Goal: Information Seeking & Learning: Compare options

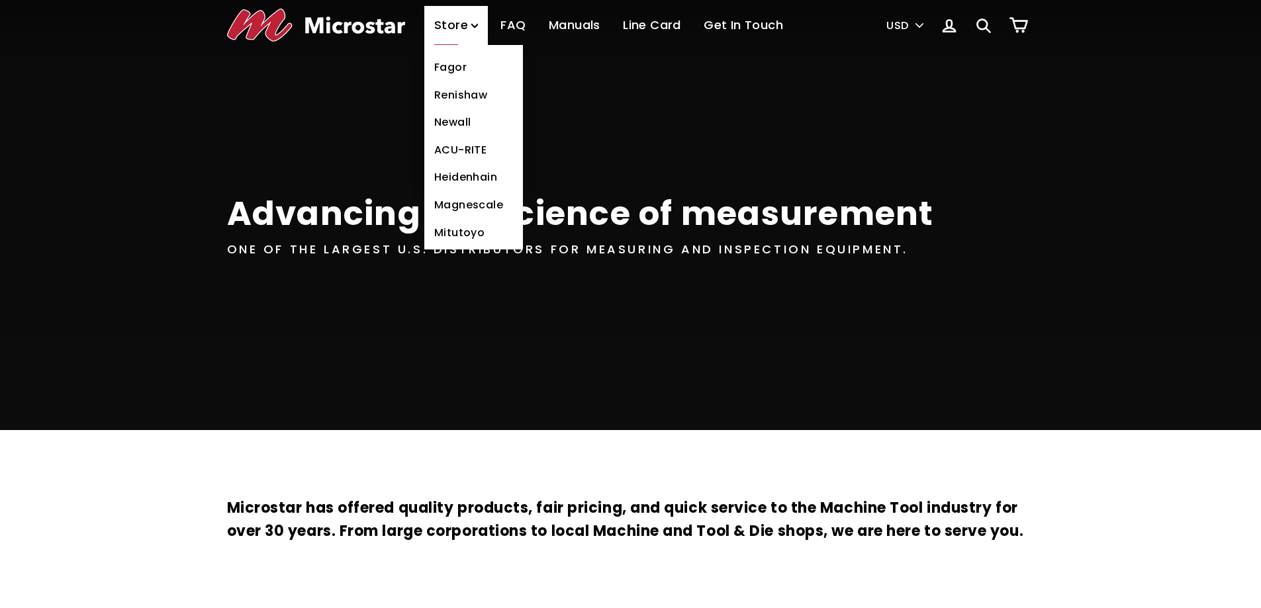
click at [459, 70] on link "Fagor" at bounding box center [473, 68] width 99 height 28
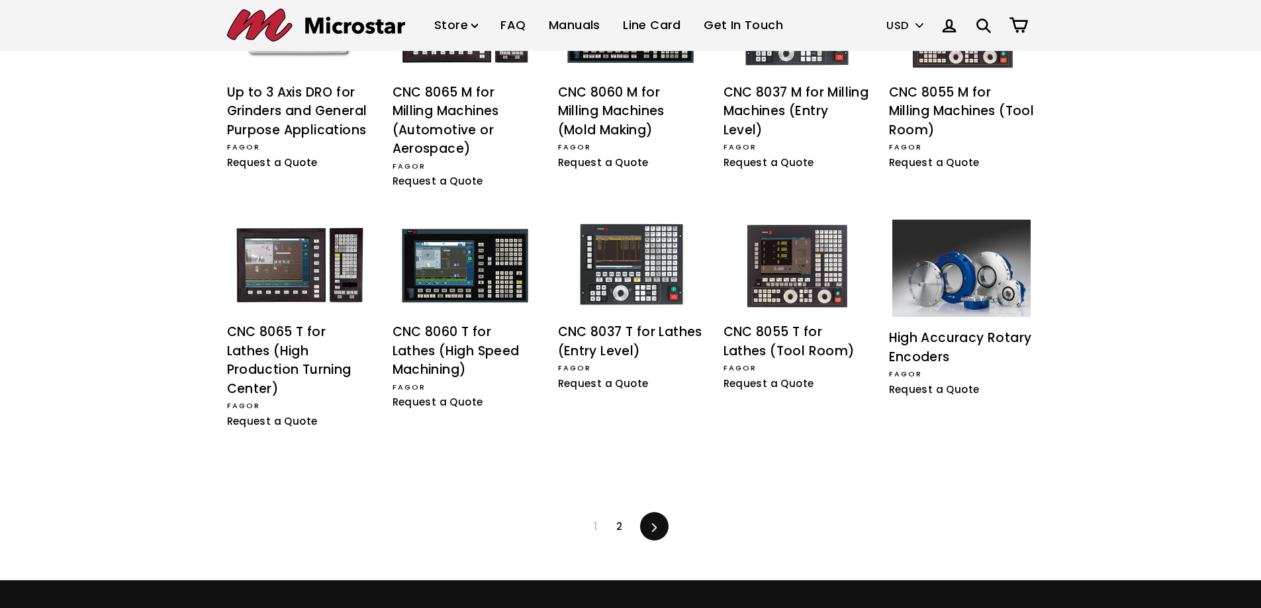
scroll to position [1104, 0]
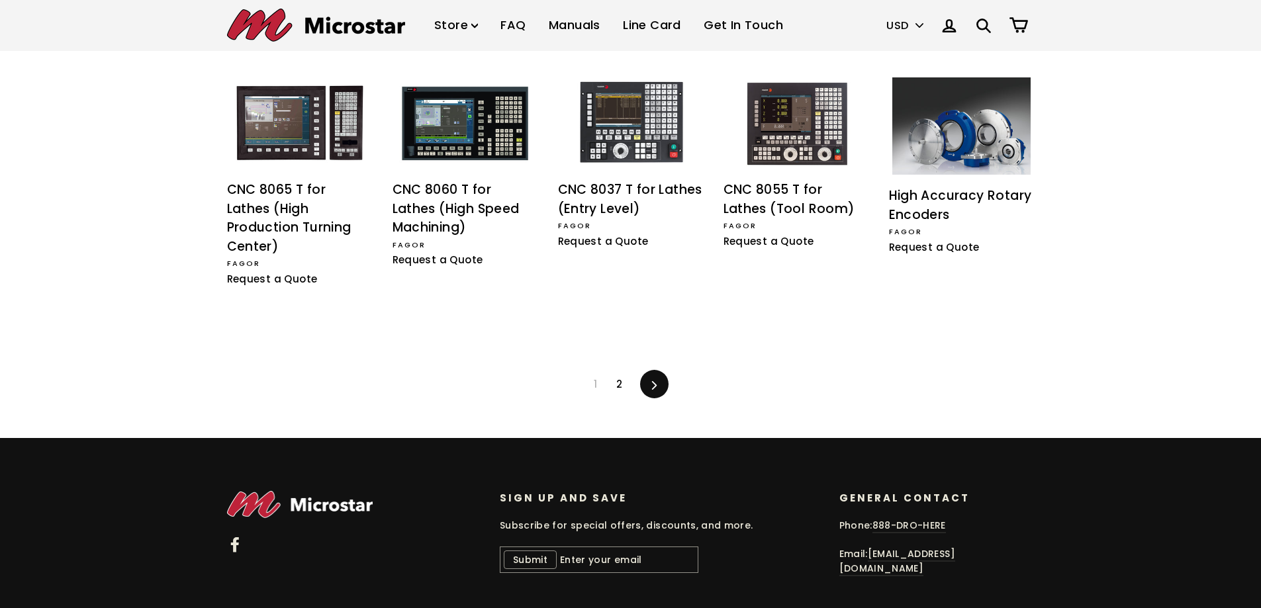
click at [236, 538] on icon at bounding box center [234, 545] width 8 height 15
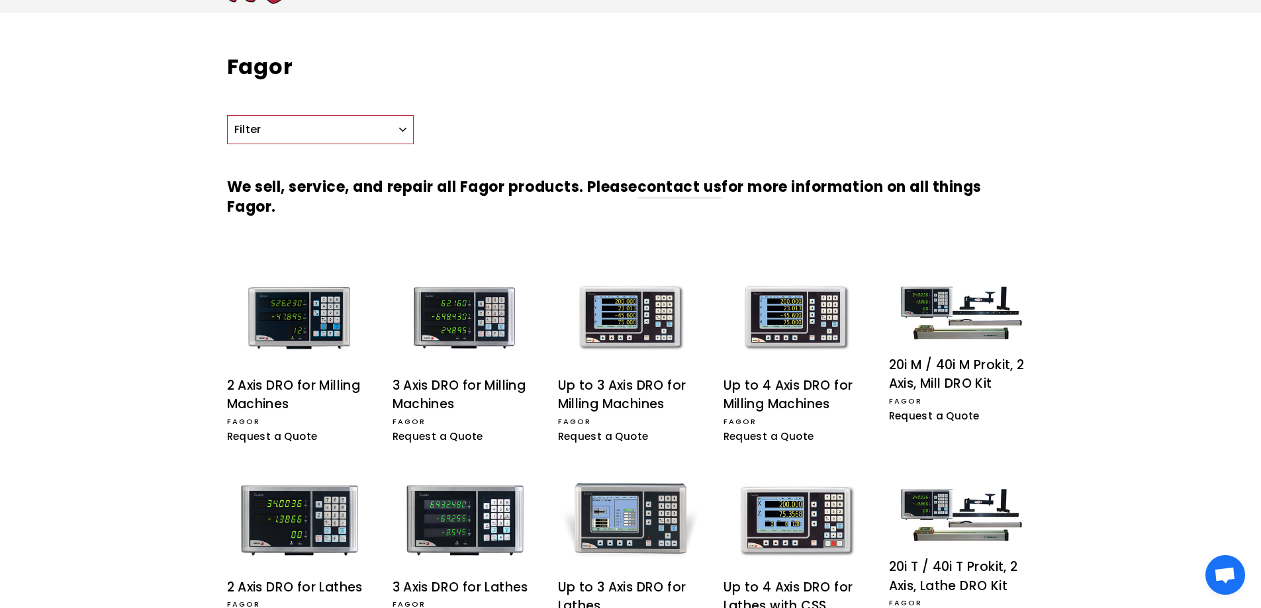
scroll to position [0, 0]
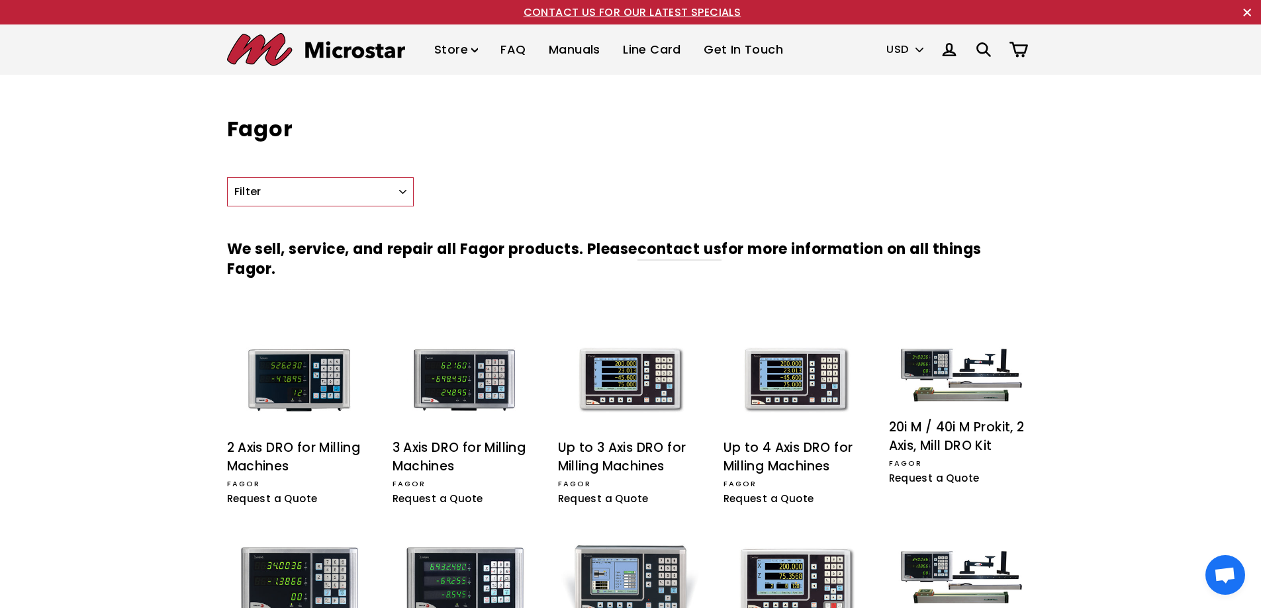
click at [338, 46] on img at bounding box center [316, 49] width 178 height 33
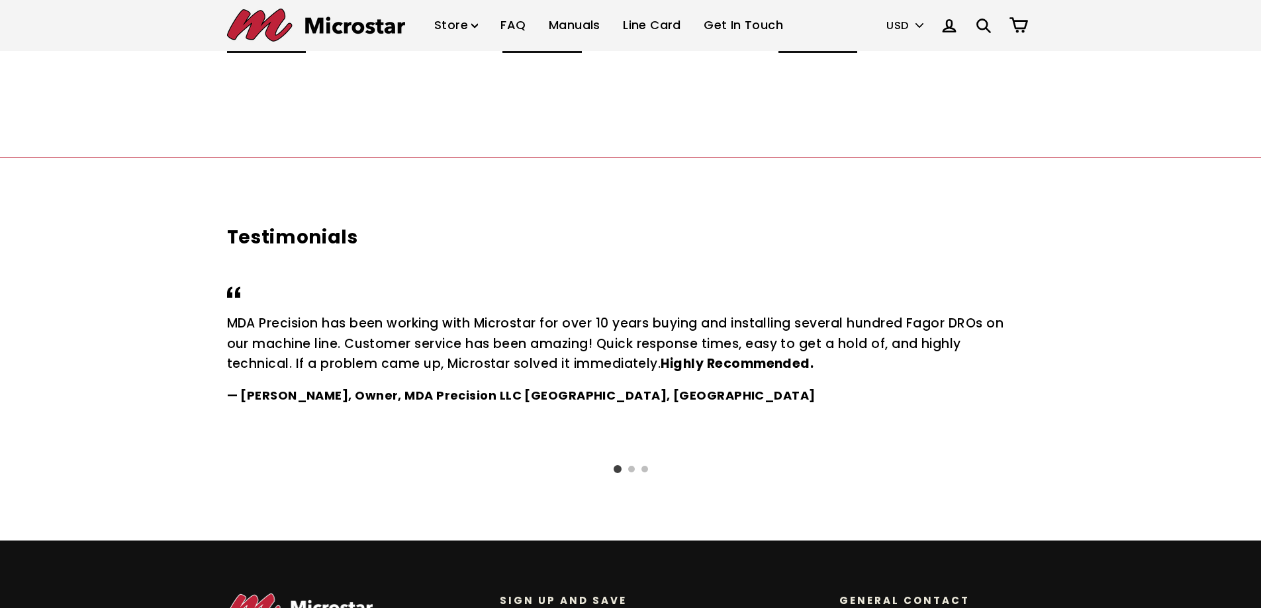
scroll to position [1776, 0]
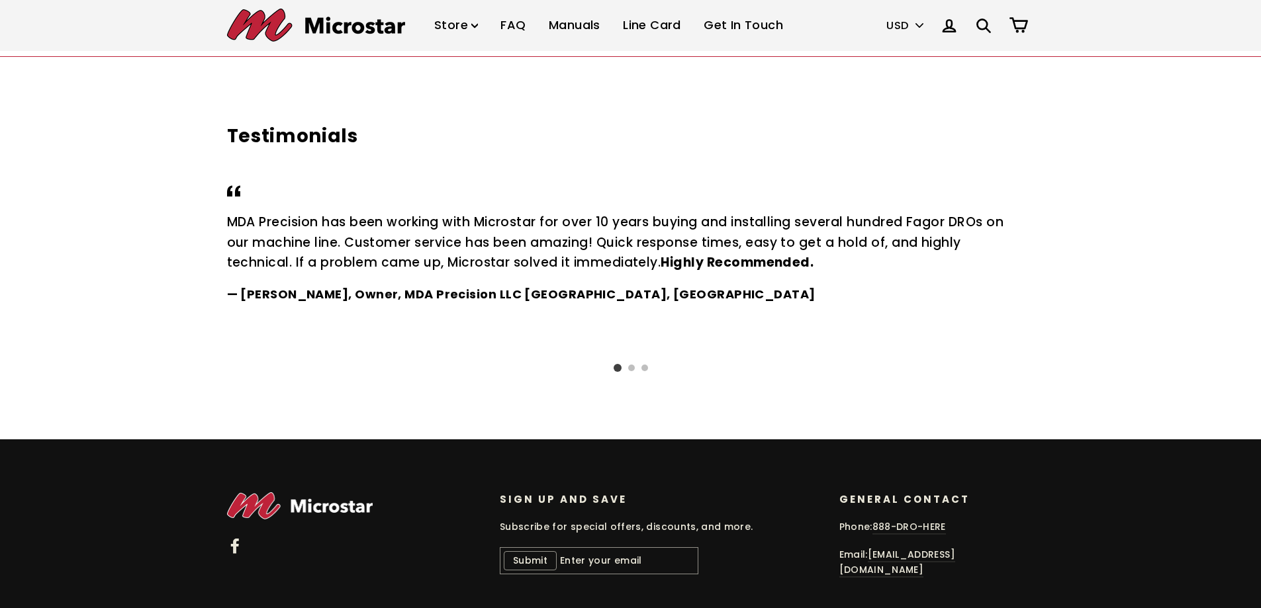
click at [230, 538] on icon at bounding box center [235, 546] width 16 height 16
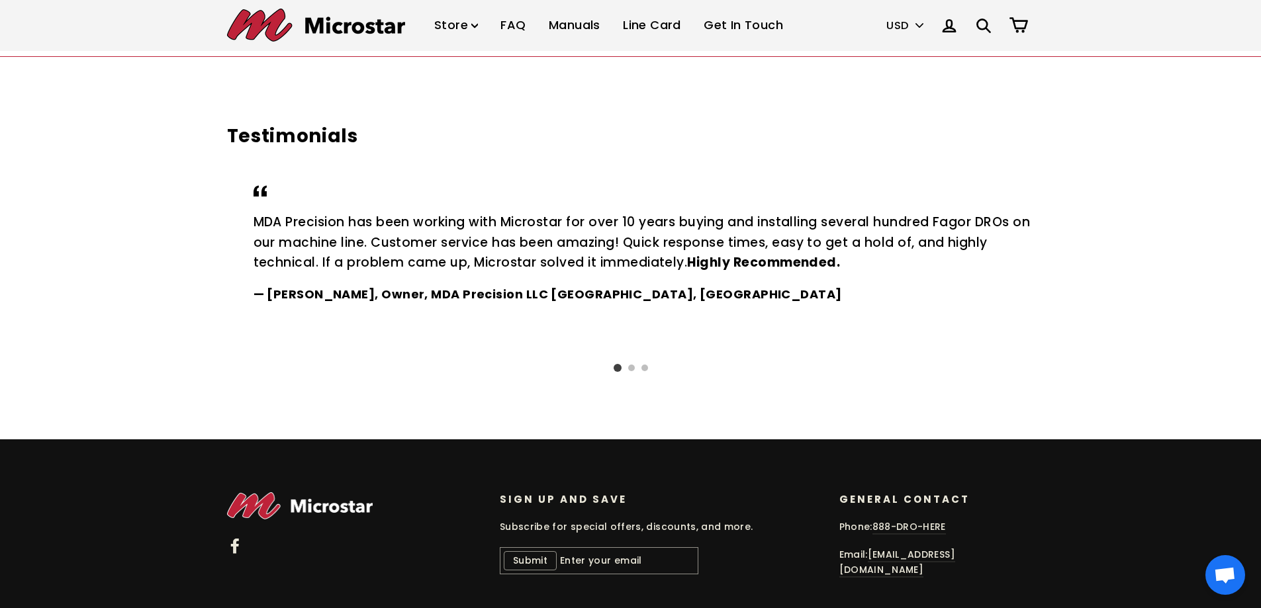
drag, startPoint x: 736, startPoint y: 223, endPoint x: 773, endPoint y: 222, distance: 37.1
click at [773, 222] on p "MDA Precision has been working with Microstar for over 10 years buying and inst…" at bounding box center [644, 243] width 781 height 60
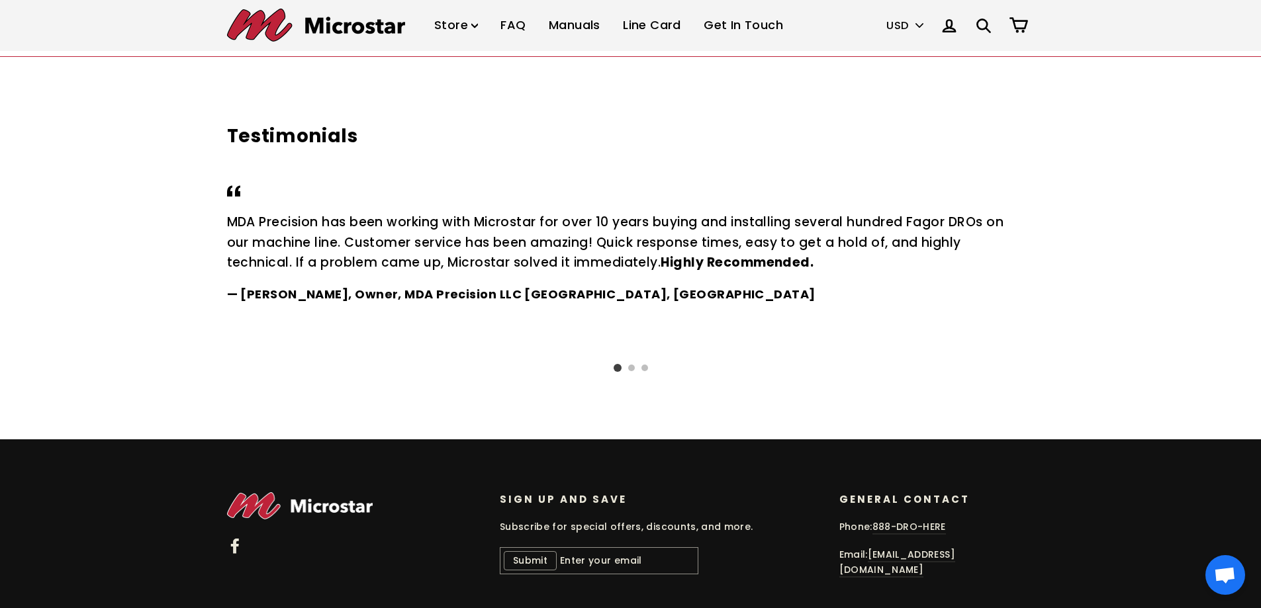
click at [737, 200] on blockquote "MDA Precision has been working with Microstar for over 10 years buying and inst…" at bounding box center [631, 243] width 808 height 120
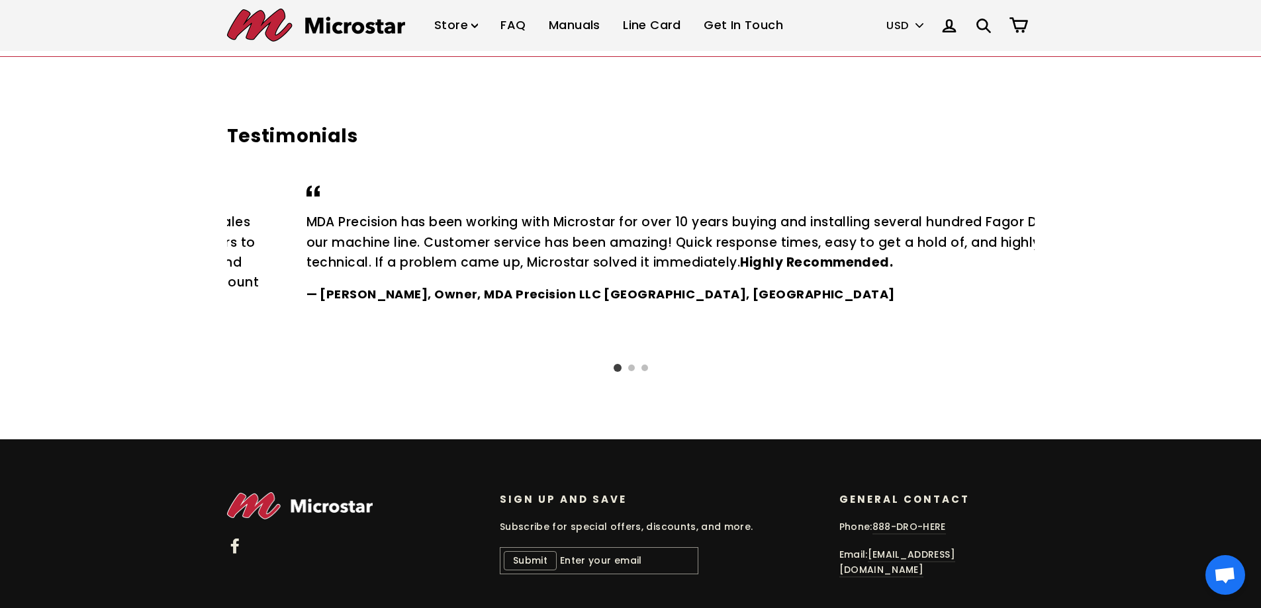
drag, startPoint x: 737, startPoint y: 207, endPoint x: 776, endPoint y: 216, distance: 40.1
click at [790, 217] on blockquote "MDA Precision has been working with Microstar for over 10 years buying and inst…" at bounding box center [711, 243] width 808 height 120
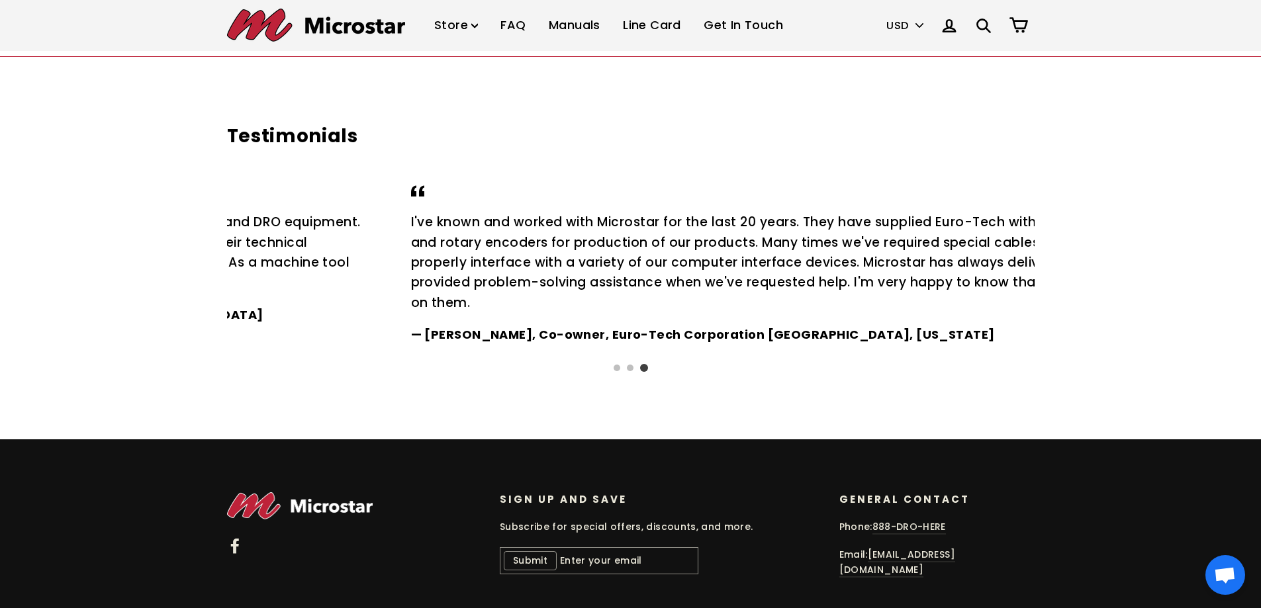
drag, startPoint x: 481, startPoint y: 242, endPoint x: 907, endPoint y: 255, distance: 426.6
click at [841, 259] on p "I've known and worked with Microstar for the last 20 years. They have supplied …" at bounding box center [801, 263] width 781 height 101
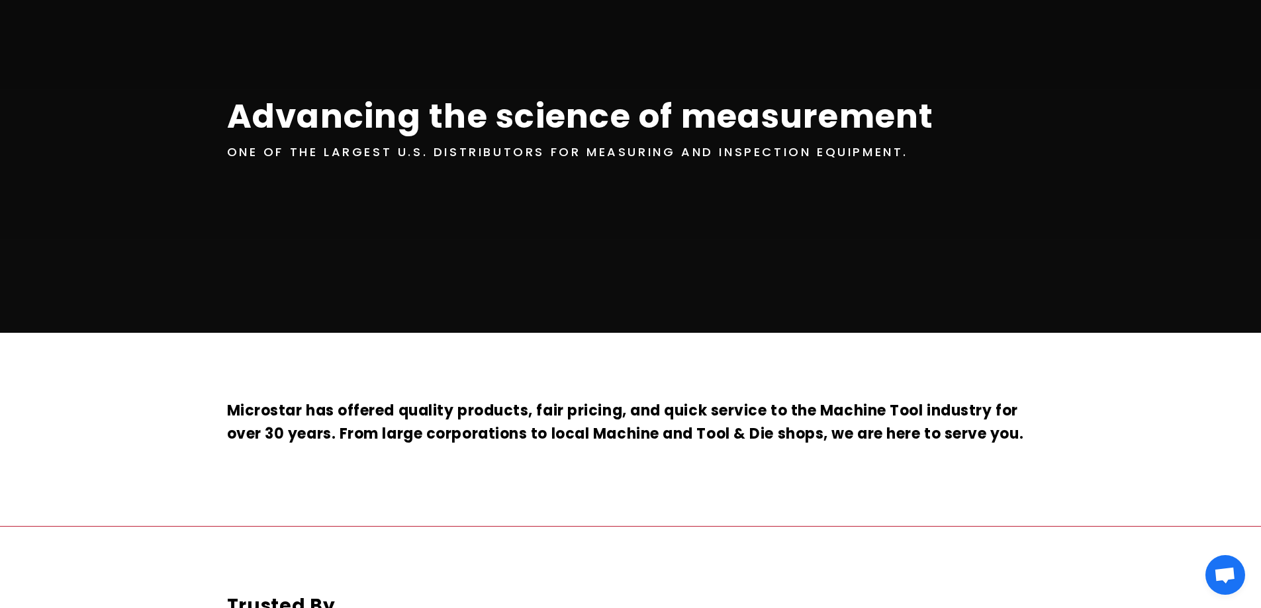
scroll to position [0, 0]
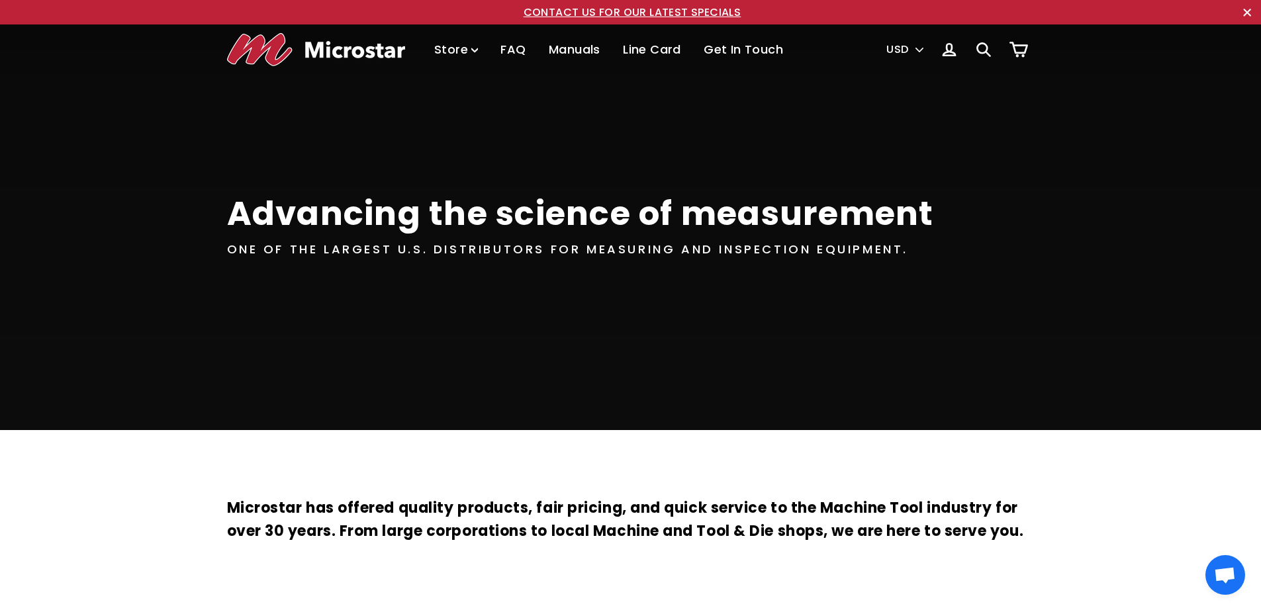
drag, startPoint x: 432, startPoint y: 246, endPoint x: 900, endPoint y: 250, distance: 468.8
click at [900, 250] on div "One of the largest U.S. distributors for measuring and inspection equipment." at bounding box center [568, 249] width 682 height 19
copy div "distributors for measuring and inspection equipment"
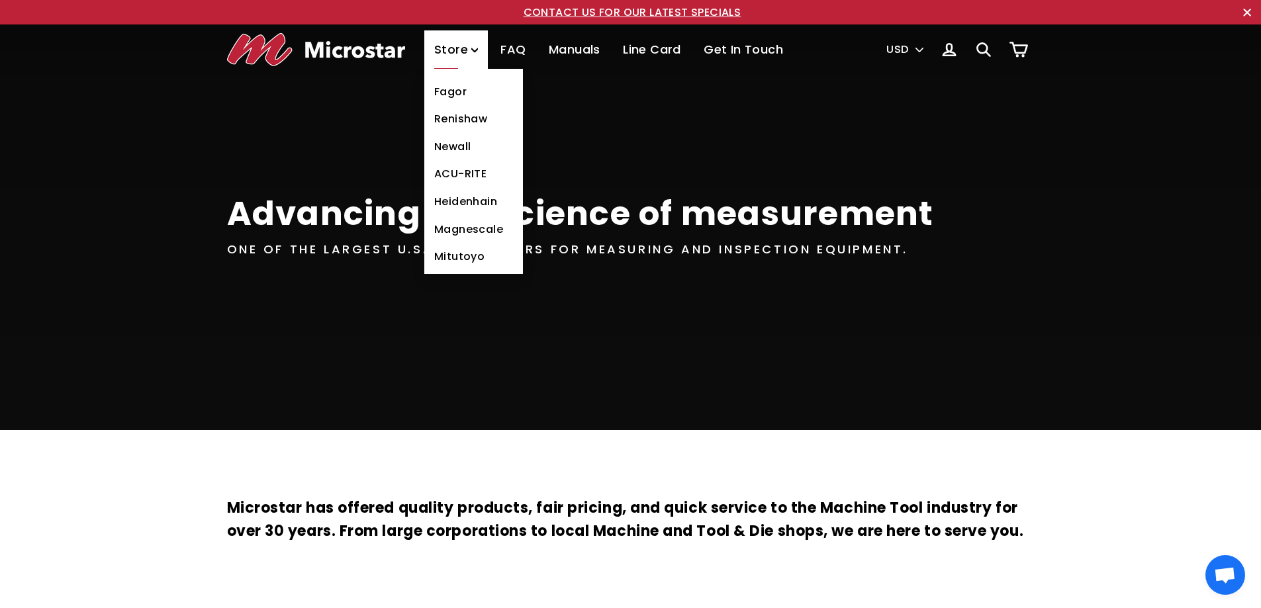
click at [461, 91] on link "Fagor" at bounding box center [473, 92] width 99 height 28
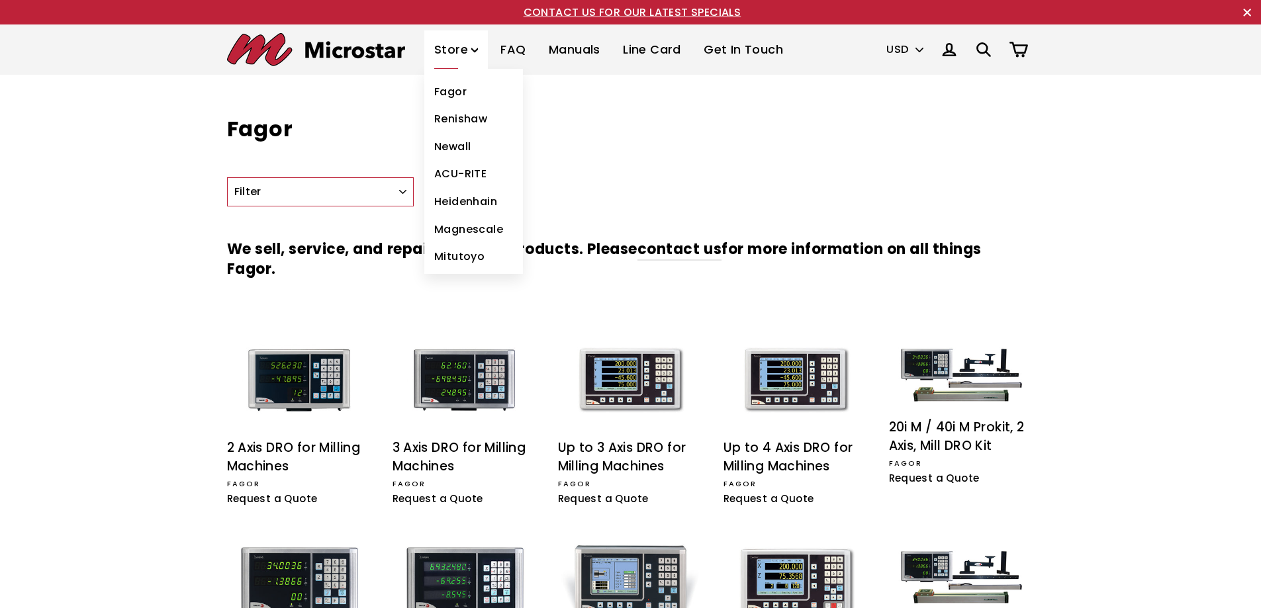
click at [452, 115] on link "Renishaw" at bounding box center [473, 119] width 99 height 28
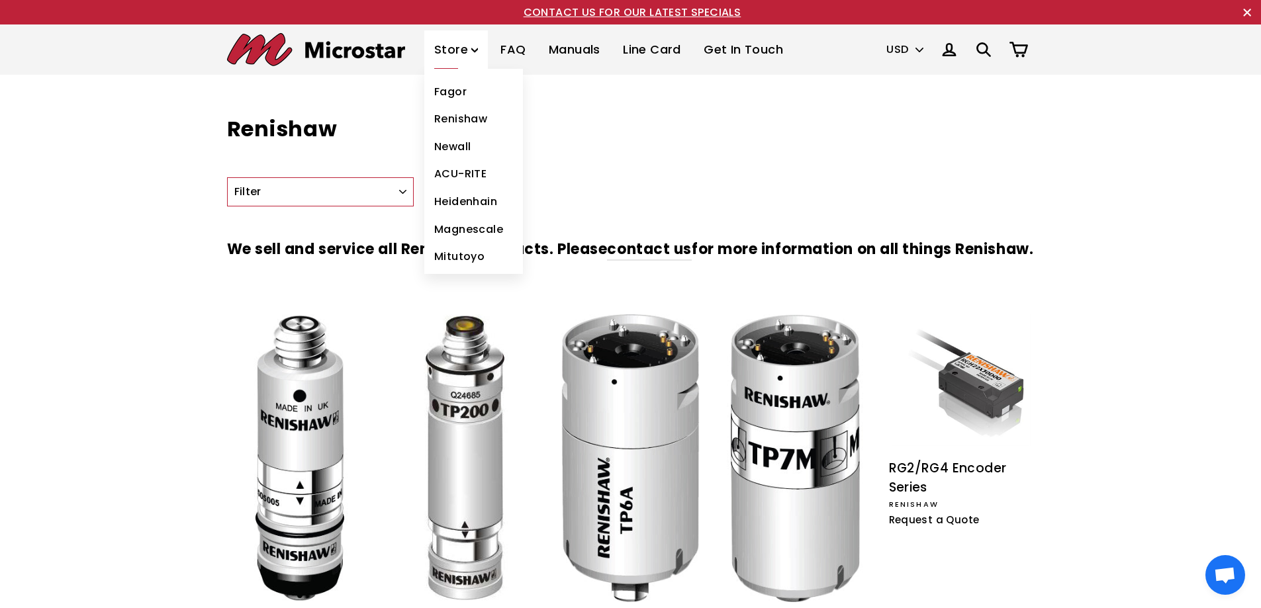
click at [463, 205] on link "Heidenhain" at bounding box center [473, 202] width 99 height 28
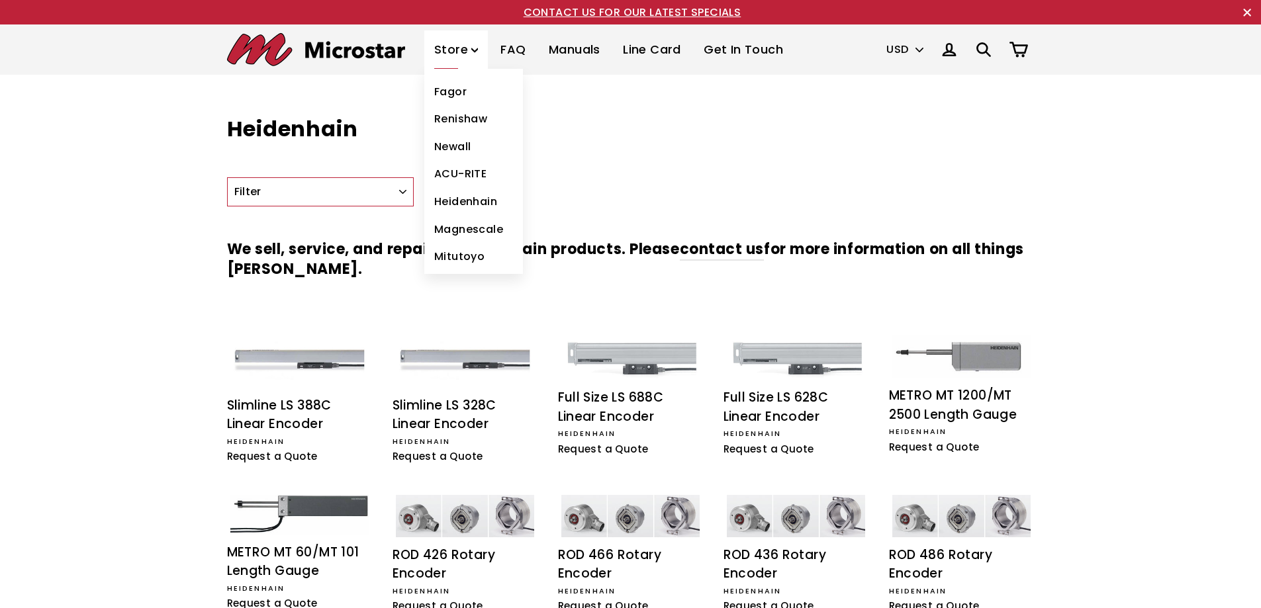
click at [471, 232] on link "Magnescale" at bounding box center [473, 230] width 99 height 28
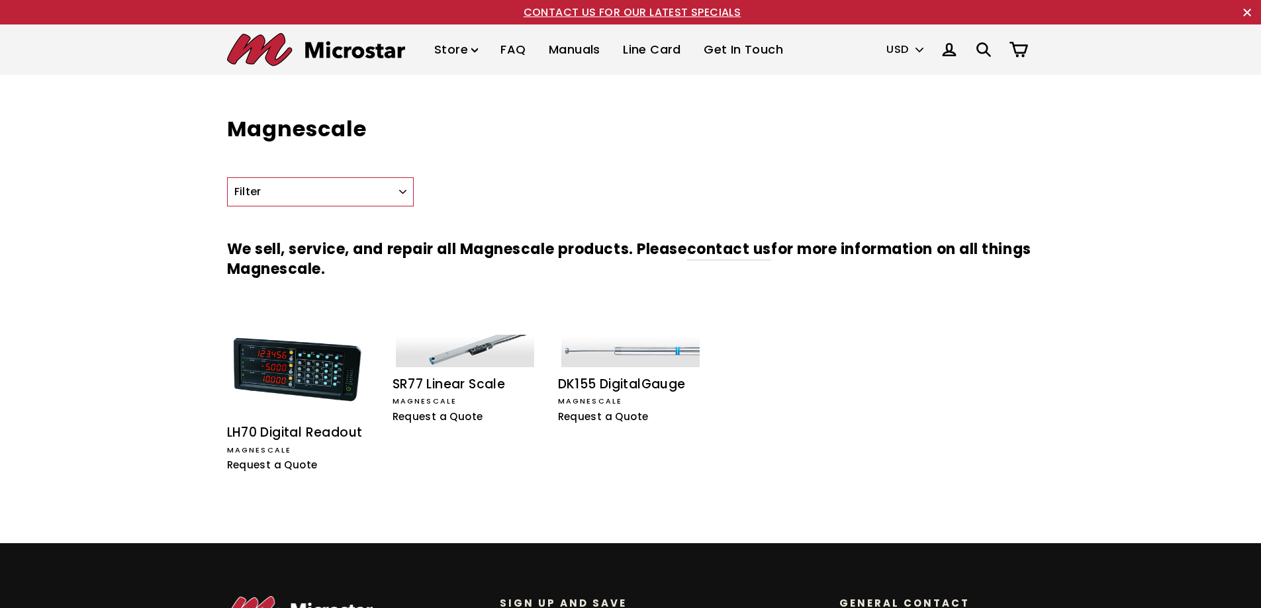
click at [374, 48] on img at bounding box center [316, 49] width 178 height 33
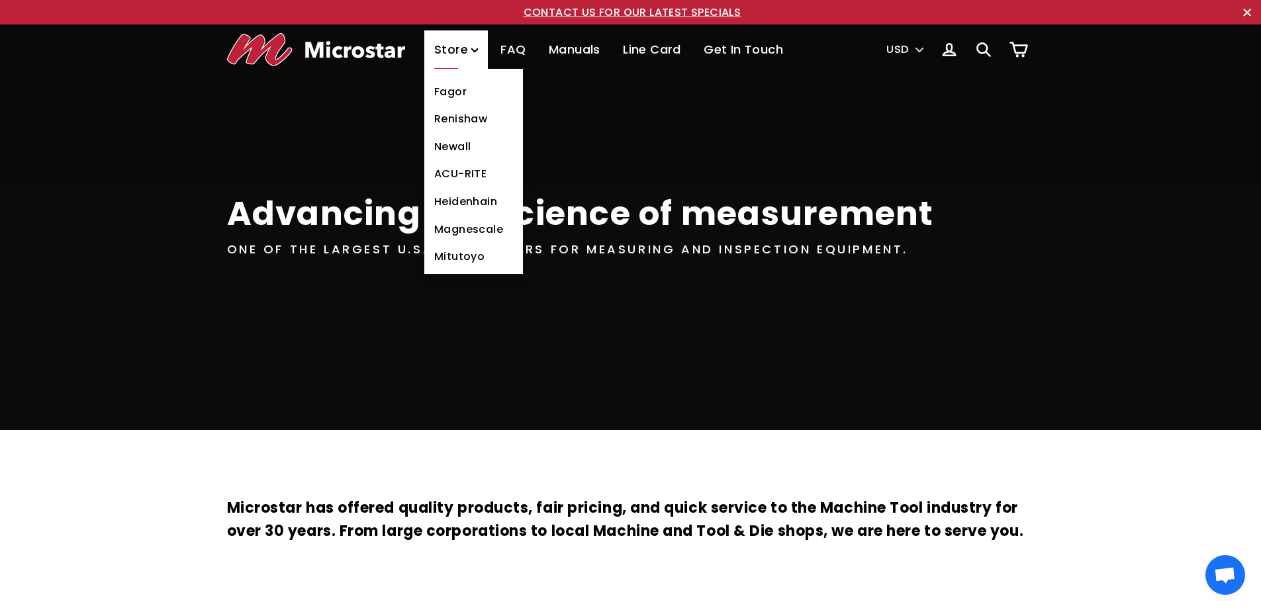
click at [450, 89] on link "Fagor" at bounding box center [473, 92] width 99 height 28
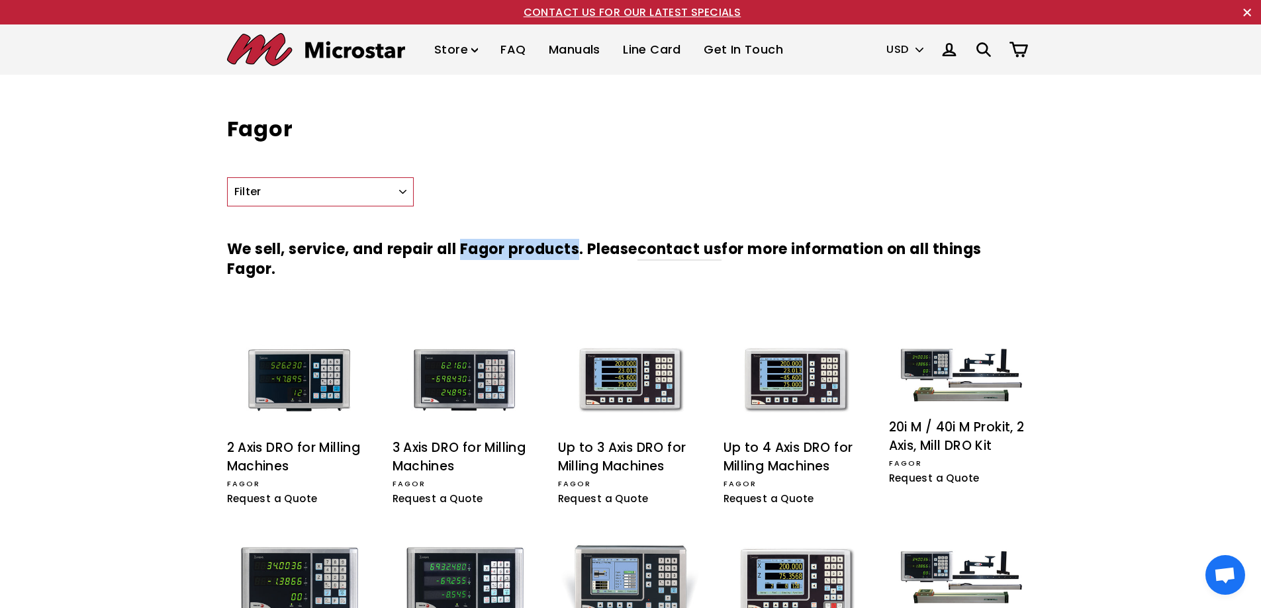
drag, startPoint x: 464, startPoint y: 249, endPoint x: 580, endPoint y: 254, distance: 116.0
click at [580, 254] on h3 "We sell, service, and repair all Fagor products. Please contact us for more inf…" at bounding box center [631, 260] width 808 height 81
copy h3 "Fagor products"
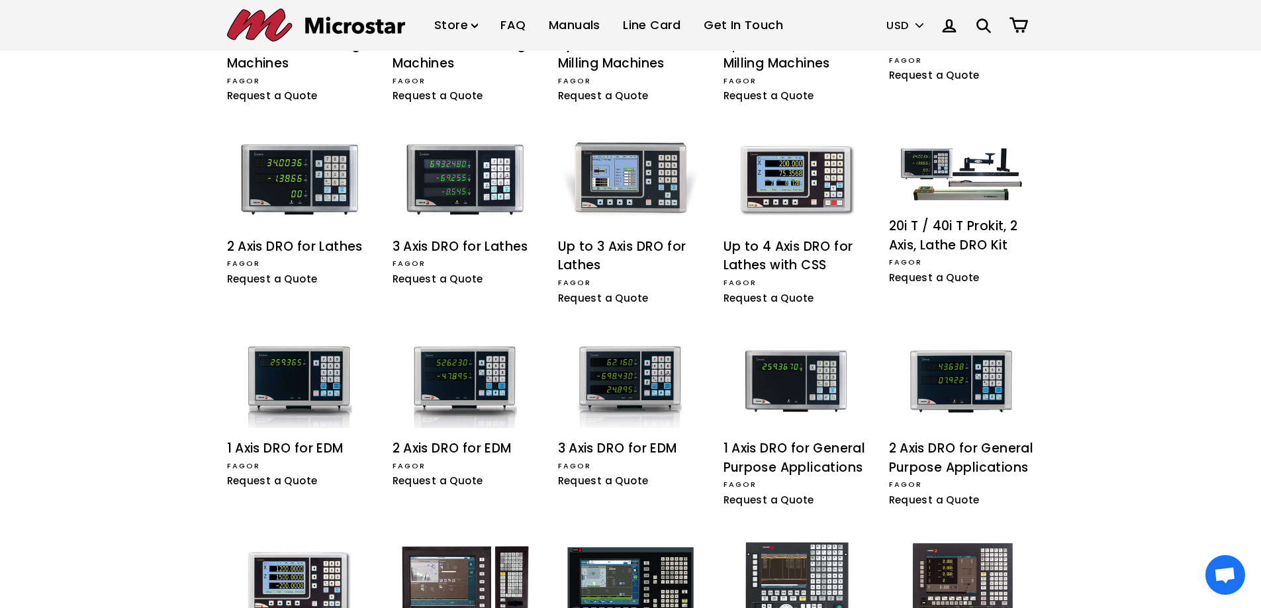
scroll to position [199, 0]
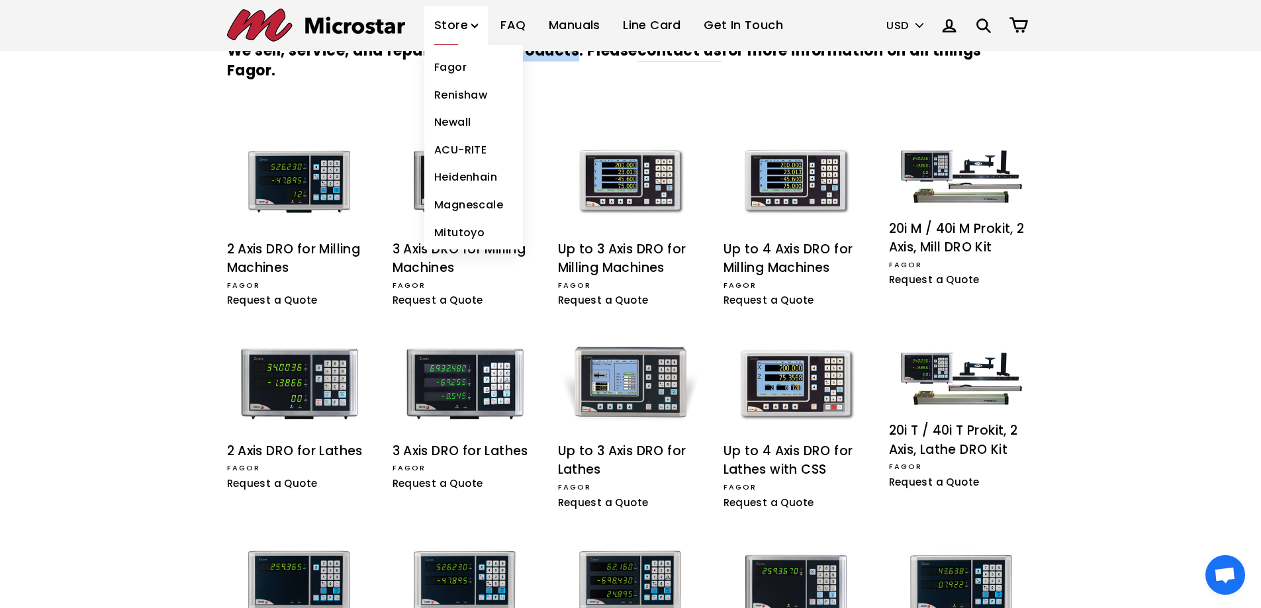
click at [475, 99] on link "Renishaw" at bounding box center [473, 95] width 99 height 28
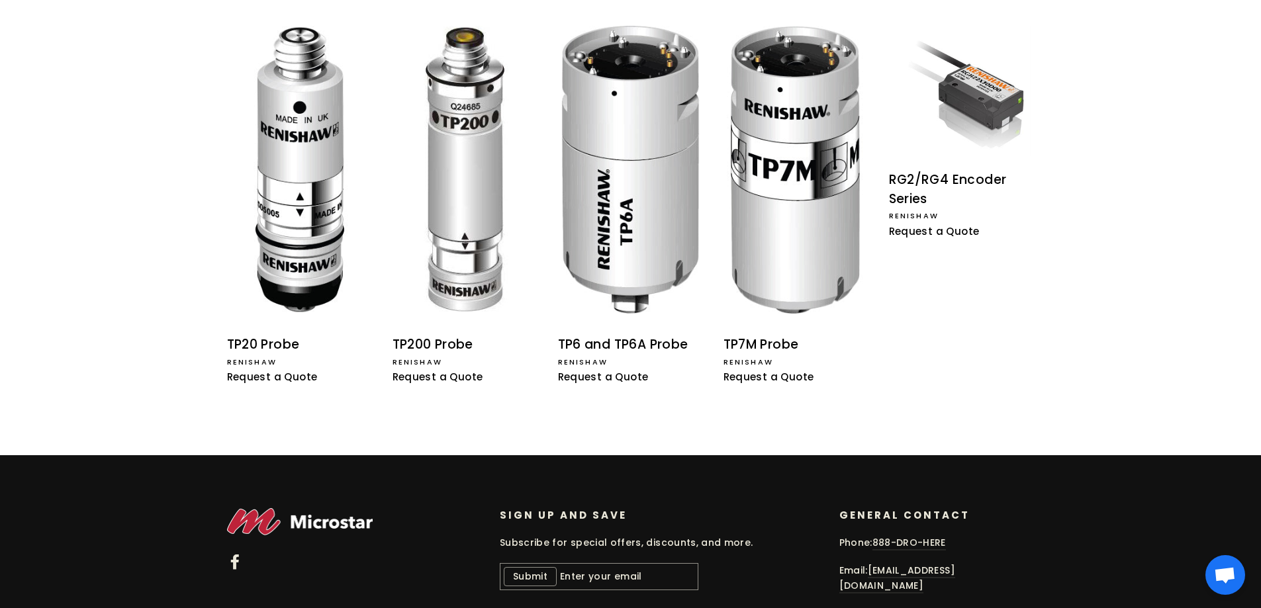
scroll to position [345, 0]
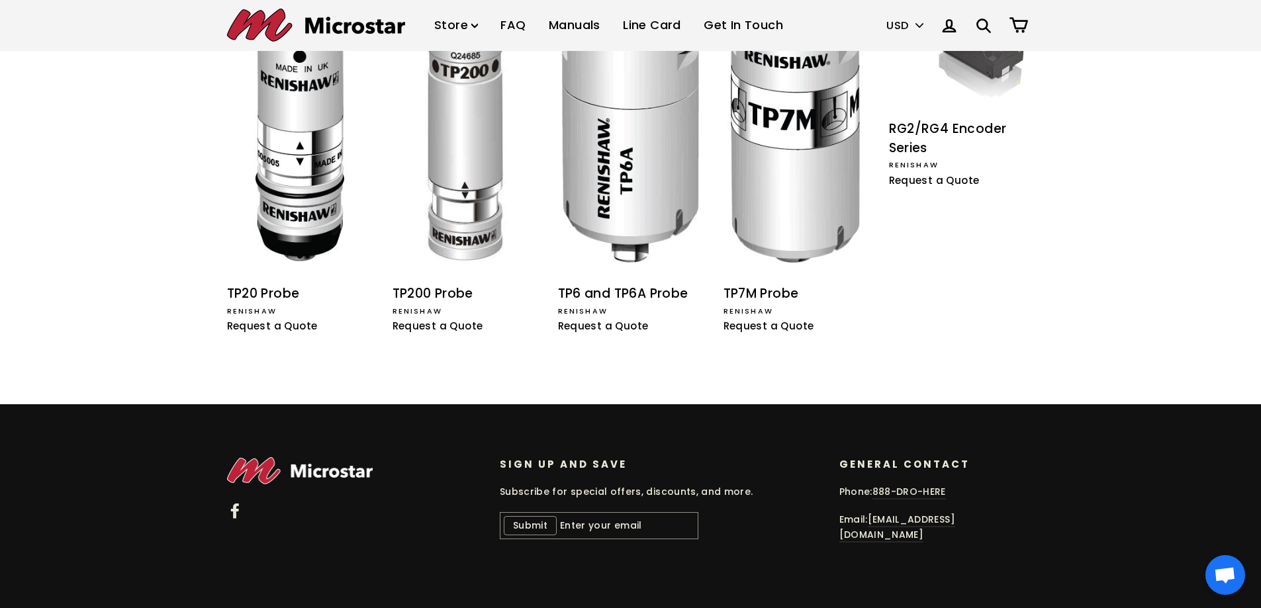
click at [232, 529] on ul "Facebook" at bounding box center [354, 515] width 254 height 27
click at [237, 519] on icon at bounding box center [235, 511] width 16 height 16
